Goal: Find specific page/section: Find specific page/section

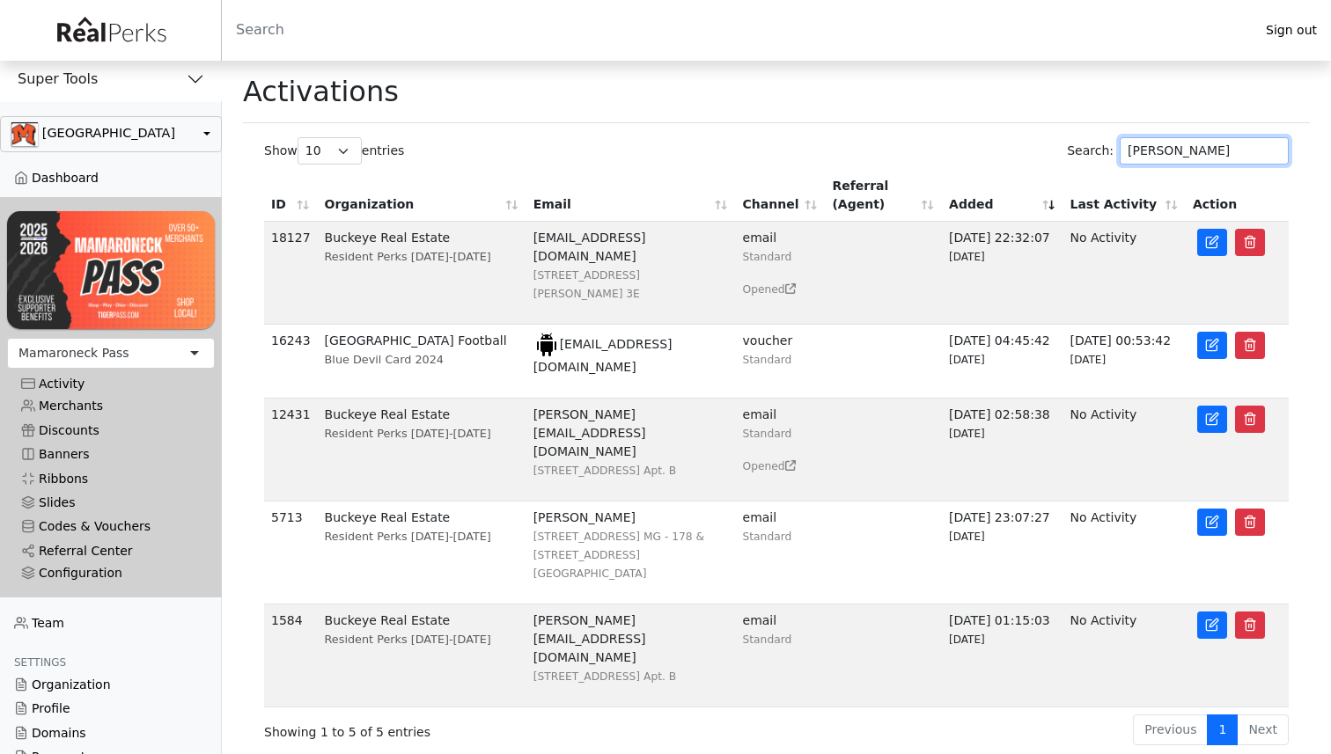
click at [1219, 152] on input "[PERSON_NAME]" at bounding box center [1203, 150] width 169 height 27
type input "[PERSON_NAME]"
click at [98, 576] on div "Configuration" at bounding box center [111, 573] width 180 height 15
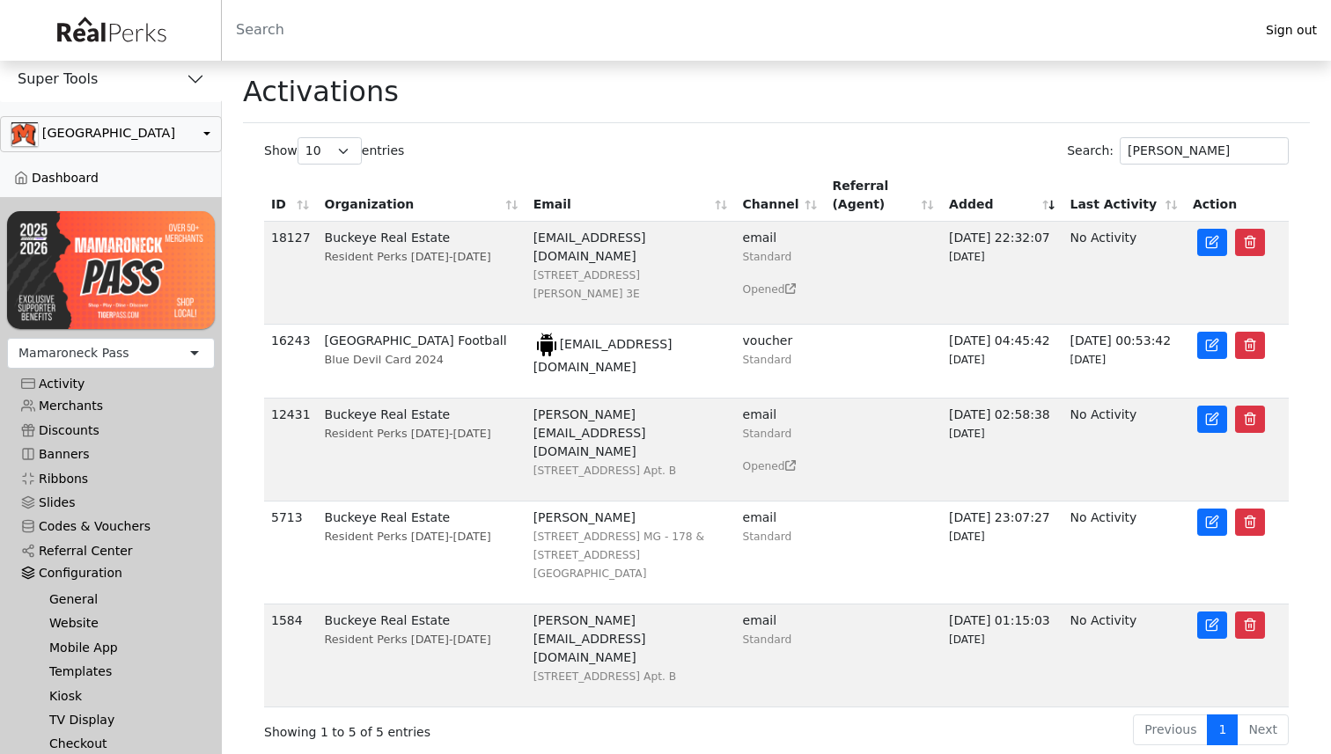
click at [78, 678] on link "Templates" at bounding box center [117, 672] width 165 height 24
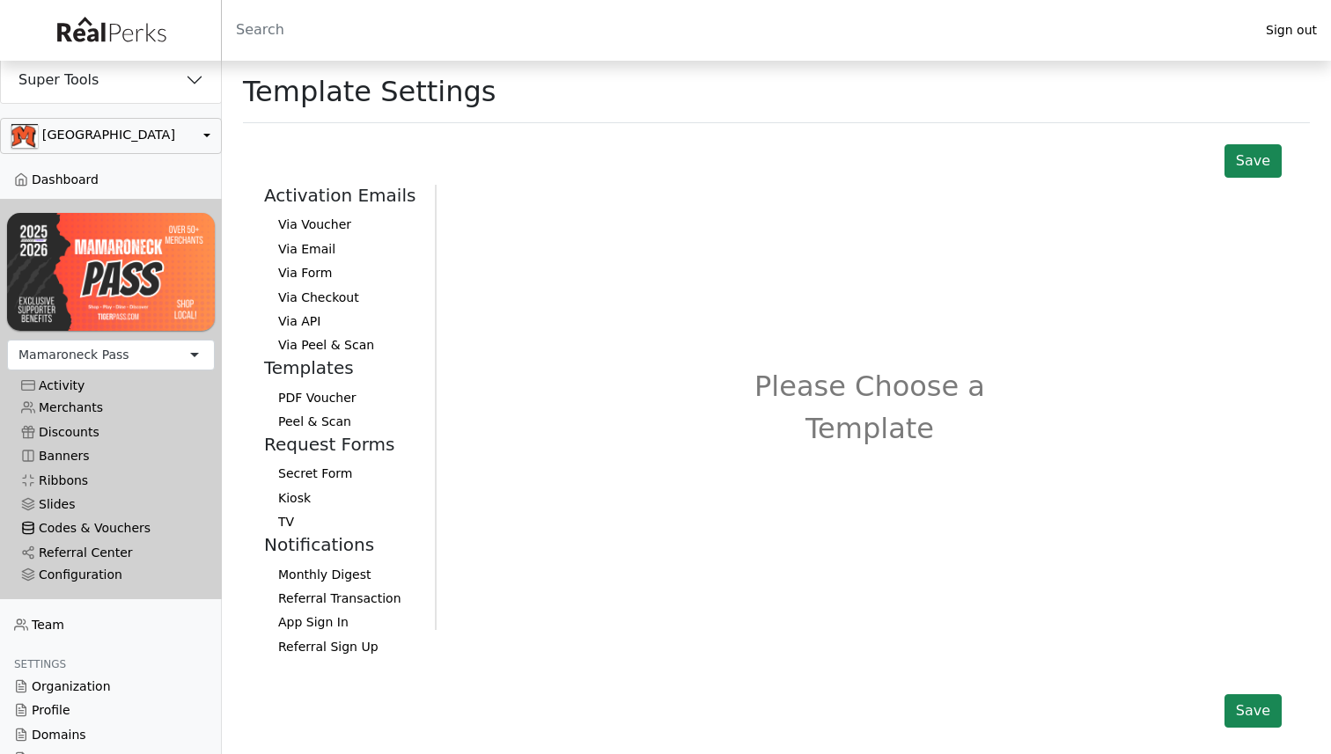
click at [91, 528] on link "Codes & Vouchers" at bounding box center [111, 529] width 208 height 24
